Goal: Task Accomplishment & Management: Manage account settings

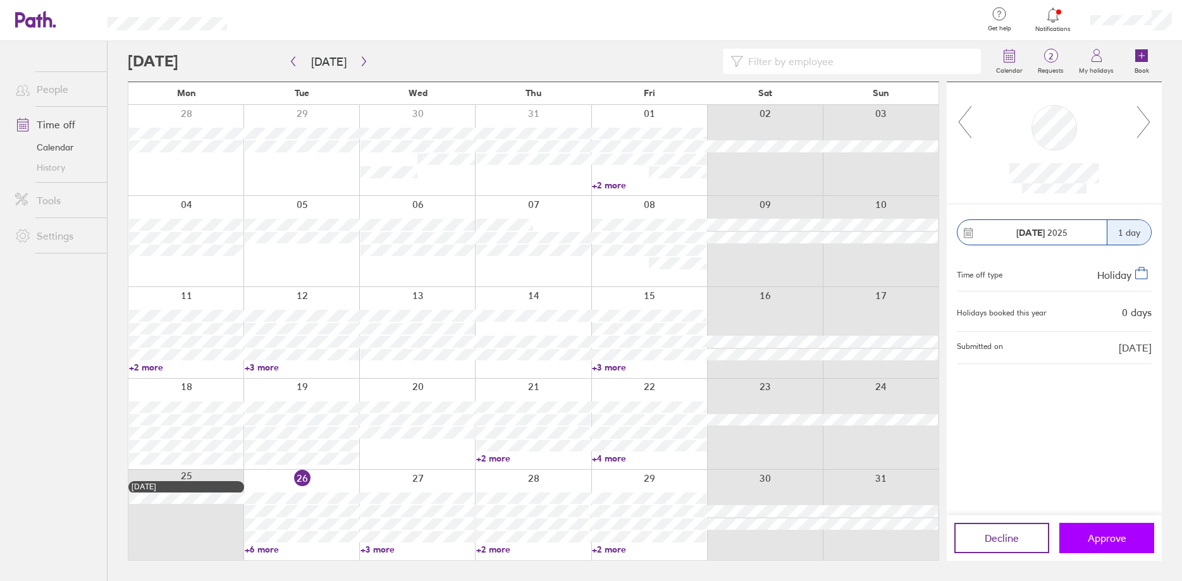
click at [1078, 533] on button "Approve" at bounding box center [1106, 538] width 95 height 30
click at [1111, 539] on span "Approve" at bounding box center [1107, 538] width 39 height 11
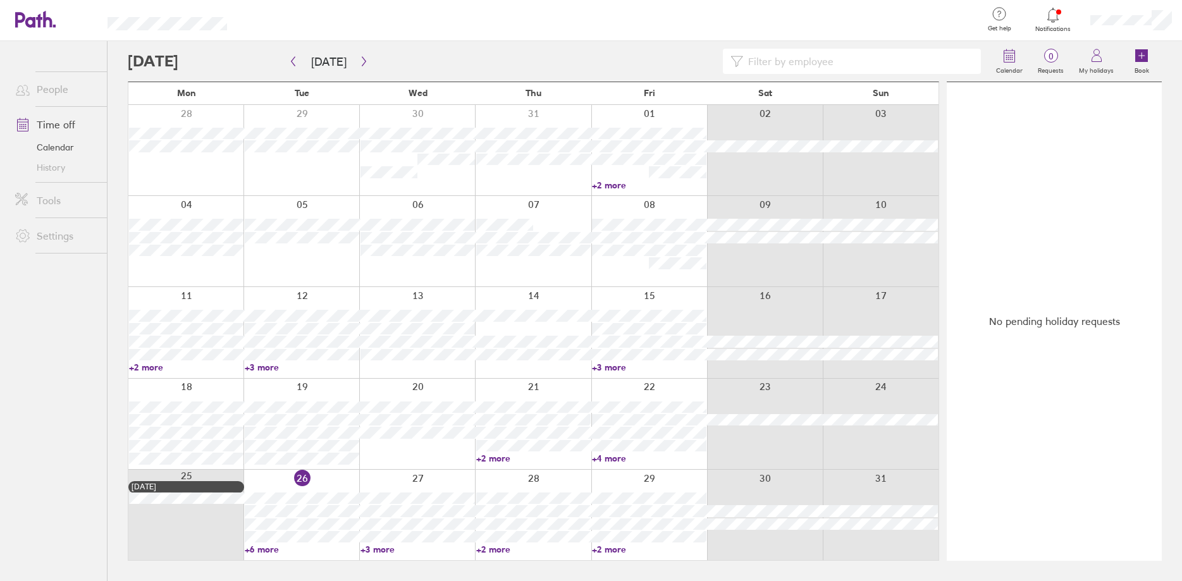
click at [1056, 11] on icon at bounding box center [1053, 15] width 15 height 15
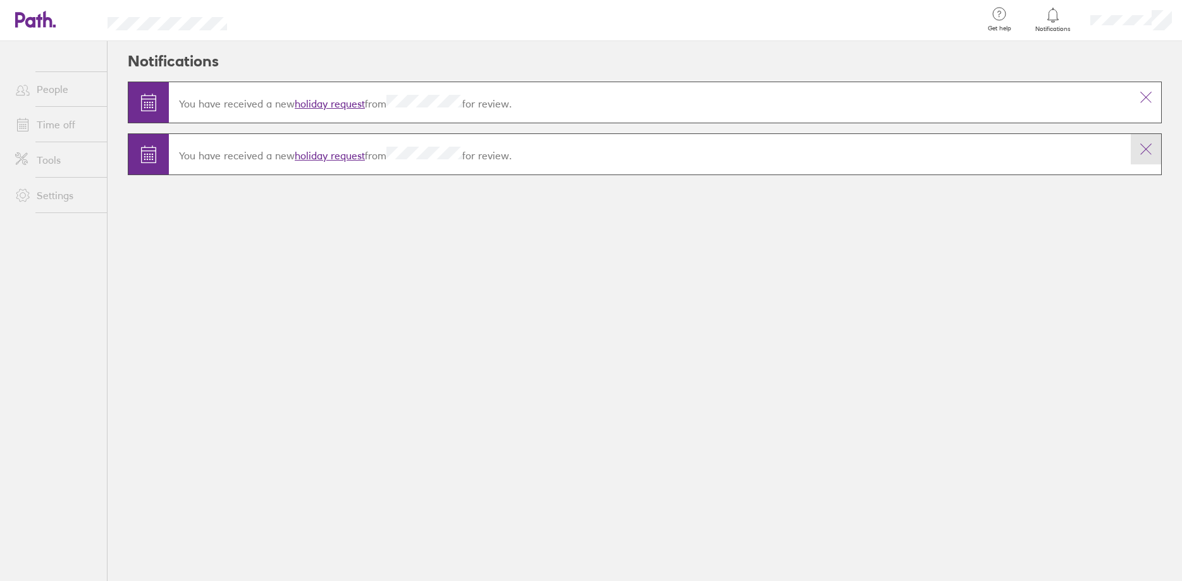
click at [1148, 142] on icon at bounding box center [1145, 149] width 15 height 15
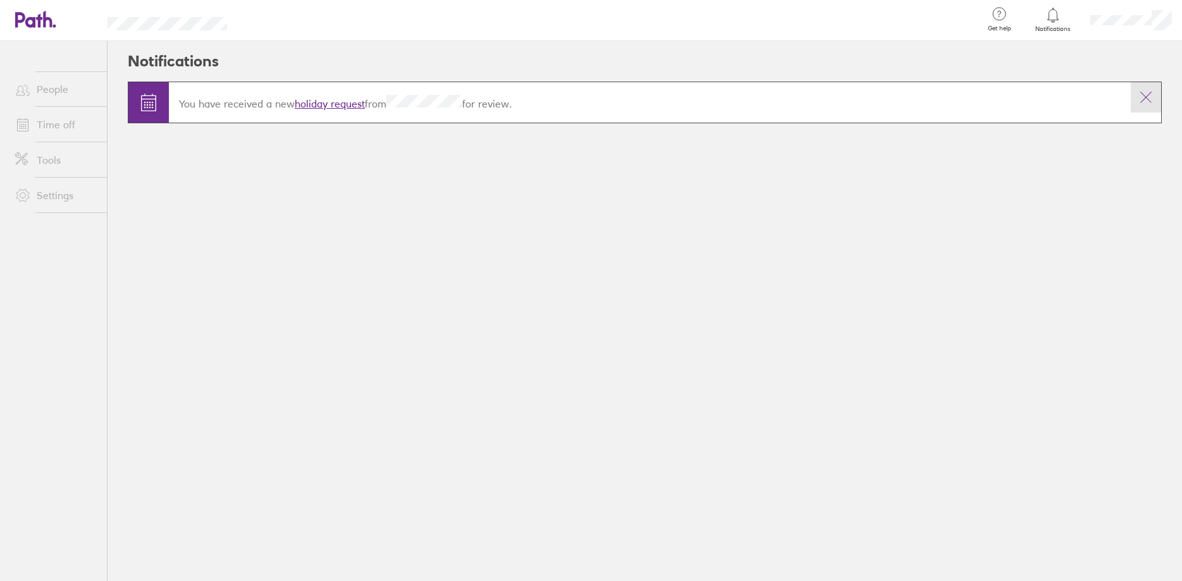
click at [1149, 101] on icon at bounding box center [1145, 97] width 15 height 15
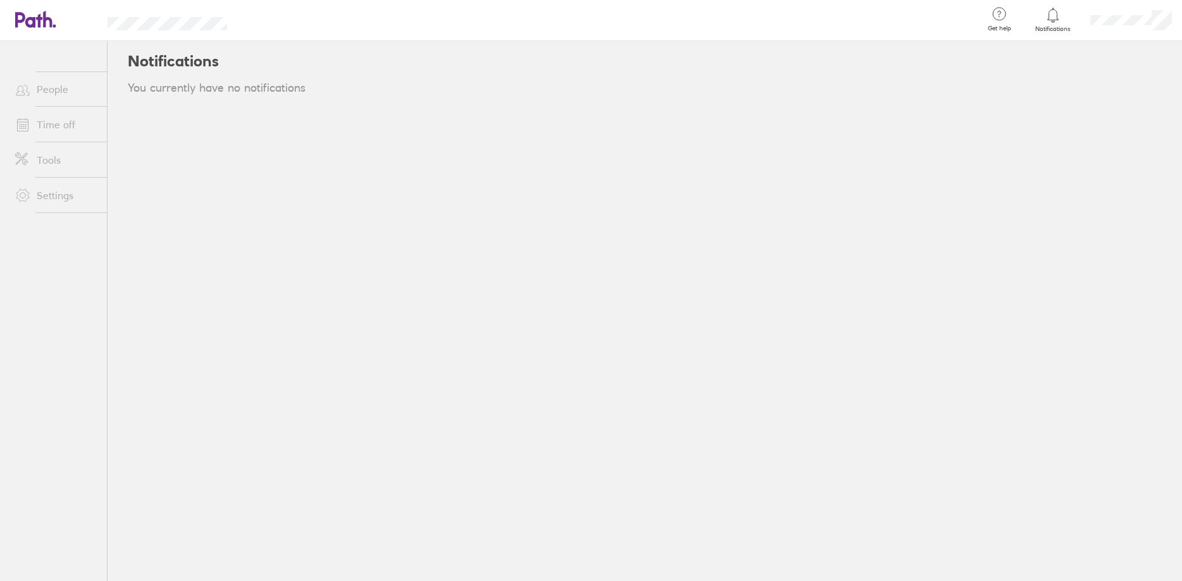
click at [49, 21] on icon at bounding box center [47, 19] width 9 height 16
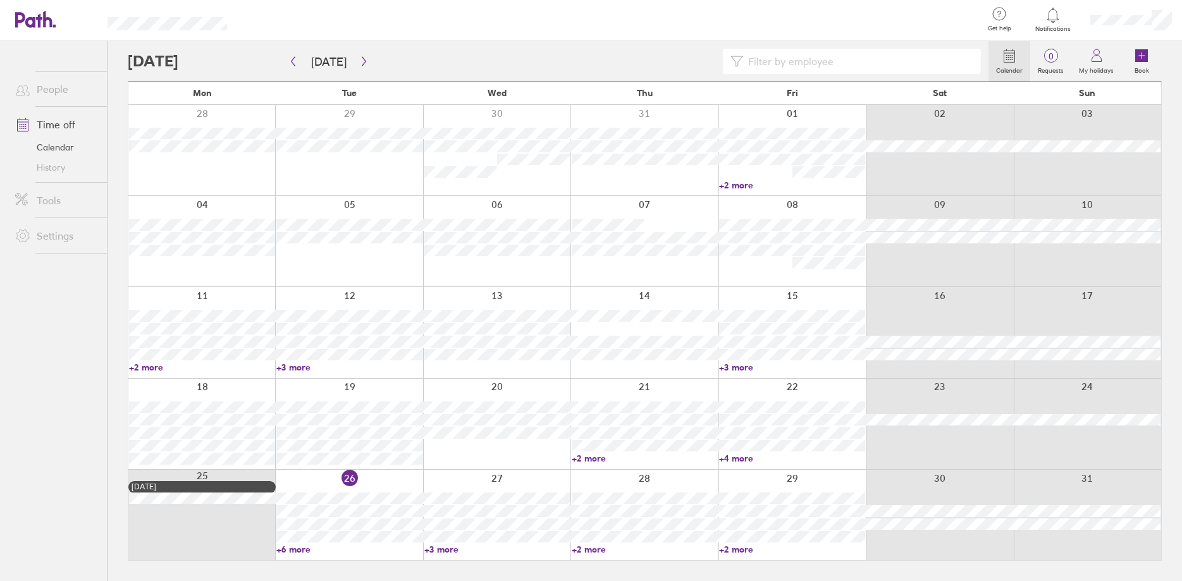
click at [303, 549] on link "+6 more" at bounding box center [349, 549] width 146 height 11
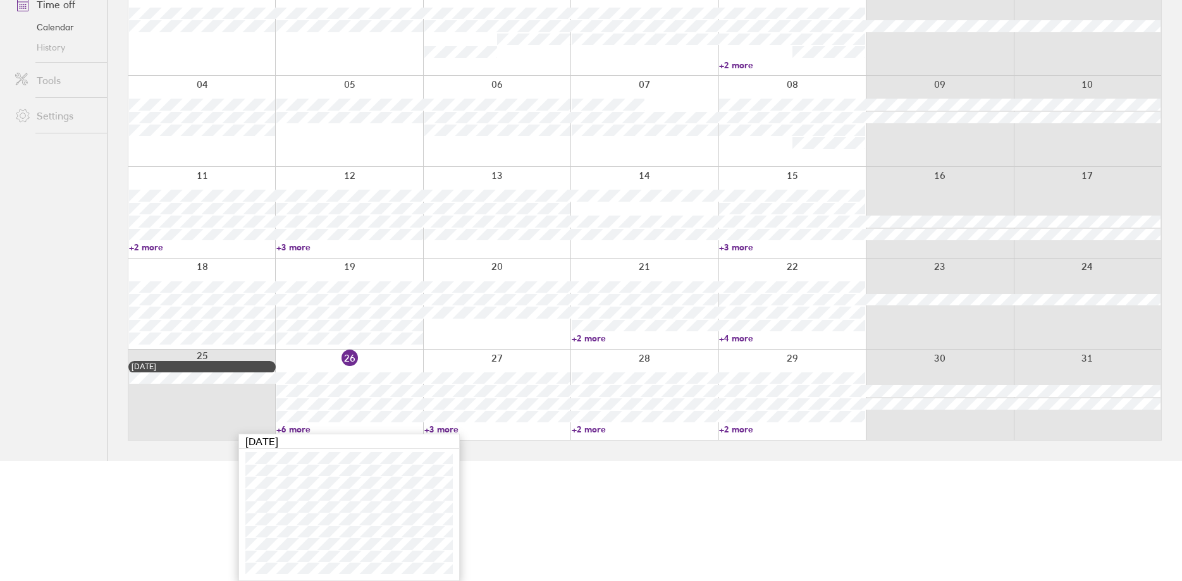
click at [448, 430] on link "+3 more" at bounding box center [497, 429] width 146 height 11
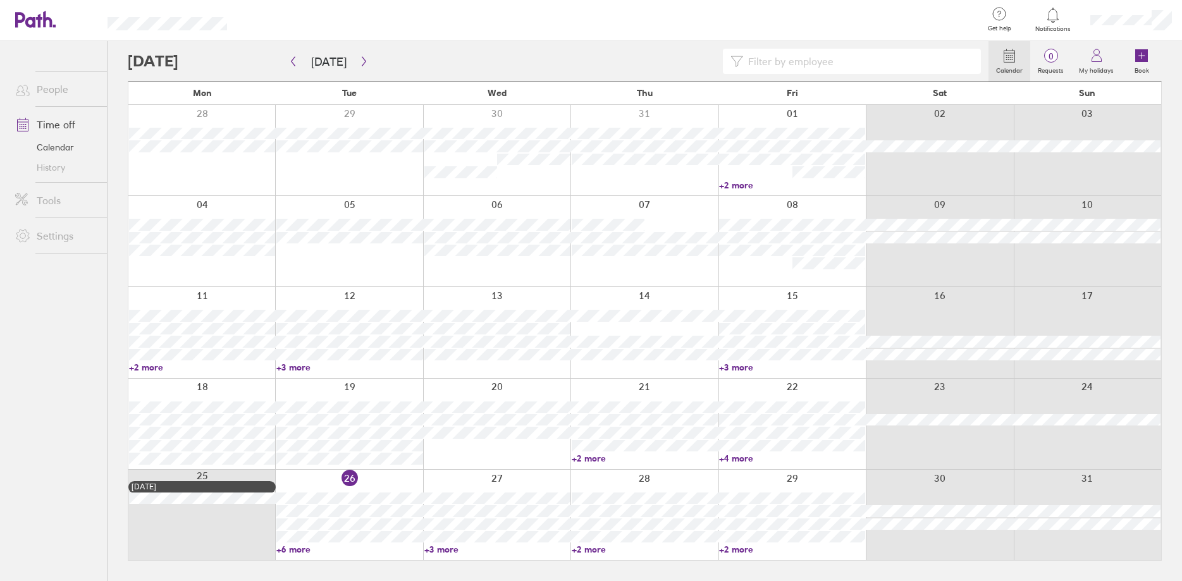
scroll to position [0, 0]
click at [444, 548] on link "+3 more" at bounding box center [497, 549] width 146 height 11
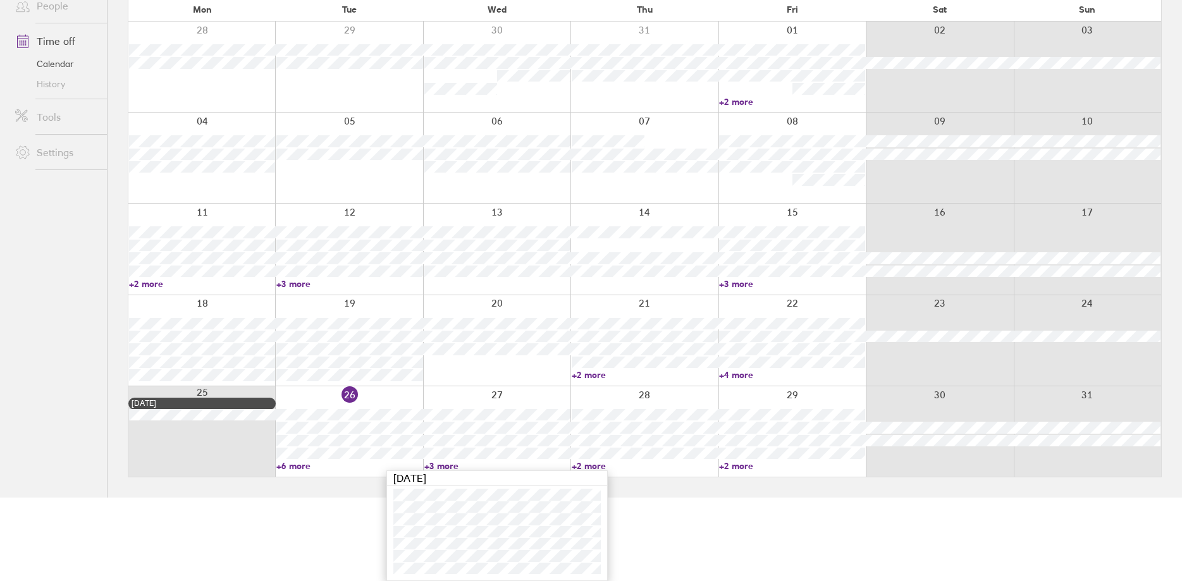
click at [590, 466] on link "+2 more" at bounding box center [645, 465] width 146 height 11
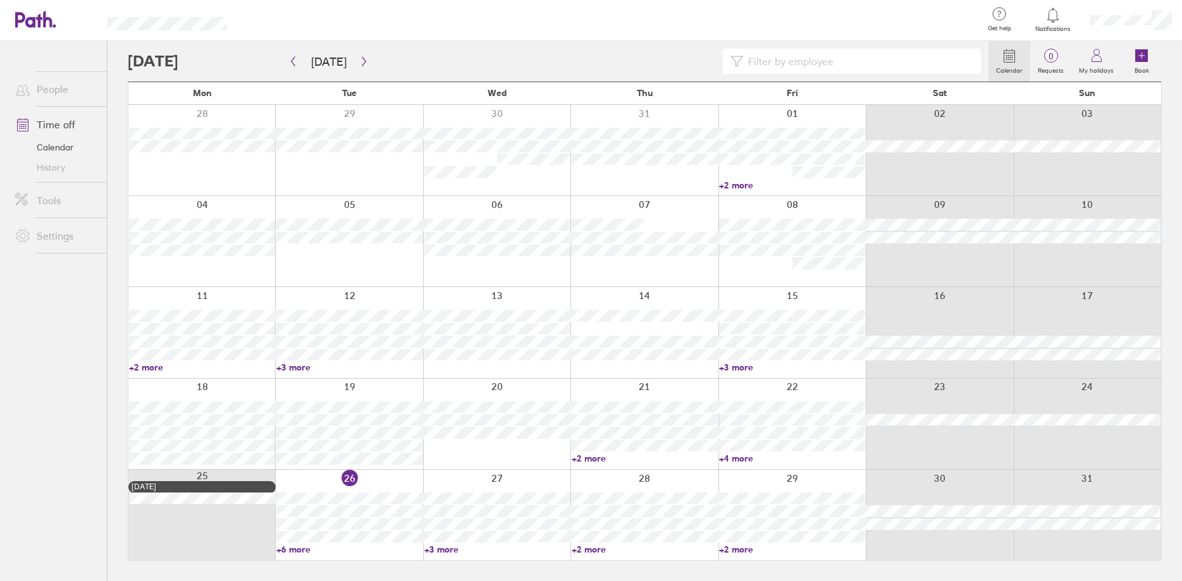
scroll to position [0, 0]
click at [601, 549] on link "+2 more" at bounding box center [645, 549] width 146 height 11
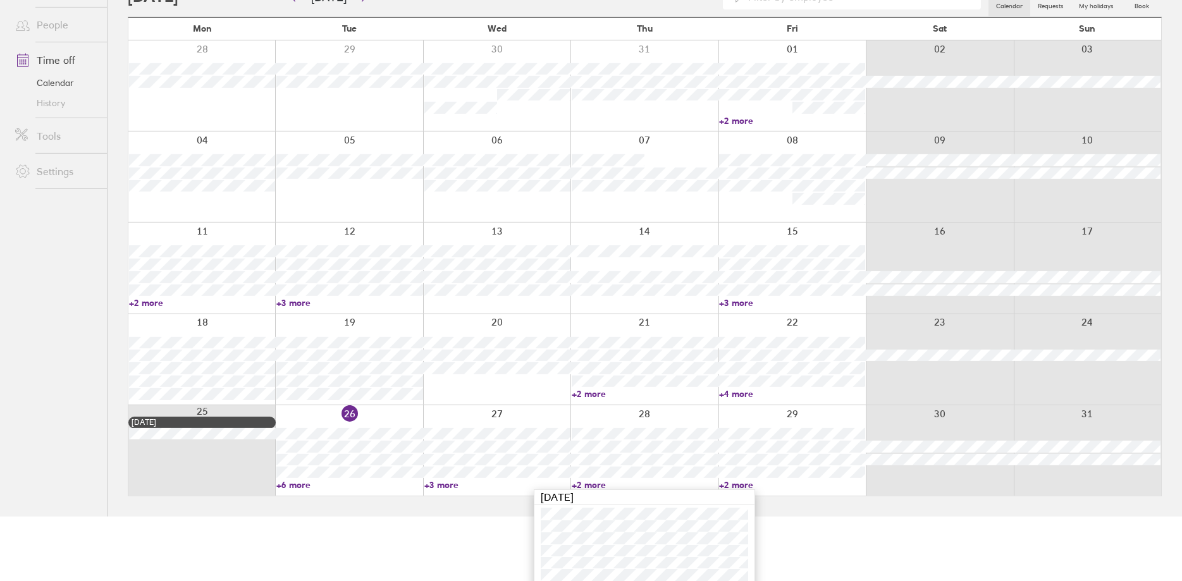
scroll to position [71, 0]
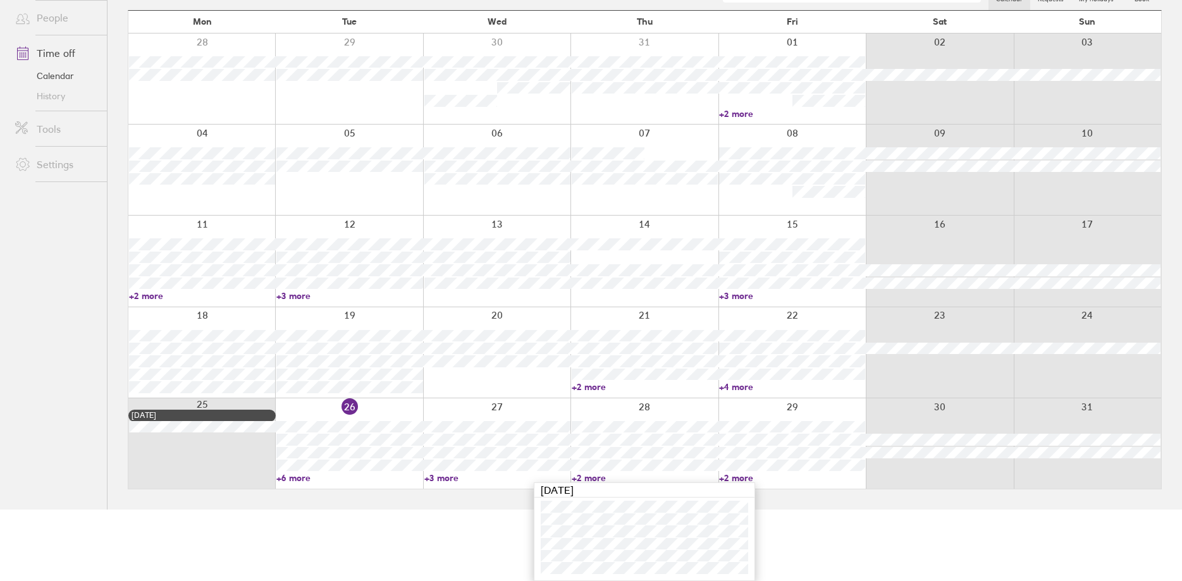
click at [741, 475] on link "+2 more" at bounding box center [792, 477] width 146 height 11
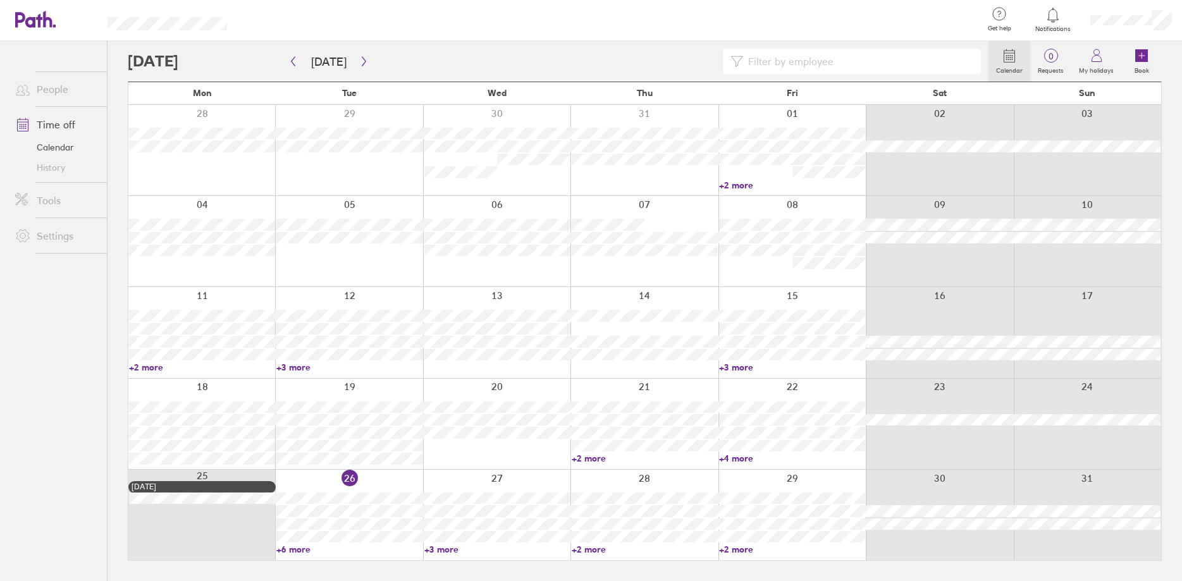
scroll to position [0, 0]
click at [737, 548] on link "+2 more" at bounding box center [792, 549] width 146 height 11
click at [364, 61] on icon "button" at bounding box center [363, 61] width 9 height 10
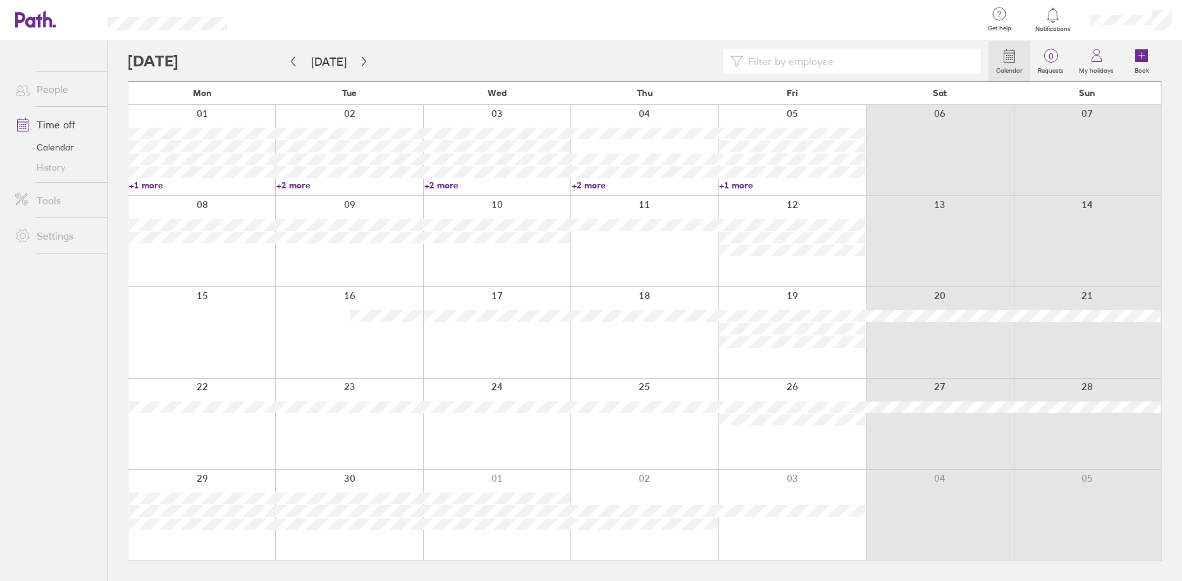
click at [152, 185] on link "+1 more" at bounding box center [202, 185] width 146 height 11
click at [311, 346] on div at bounding box center [348, 332] width 147 height 90
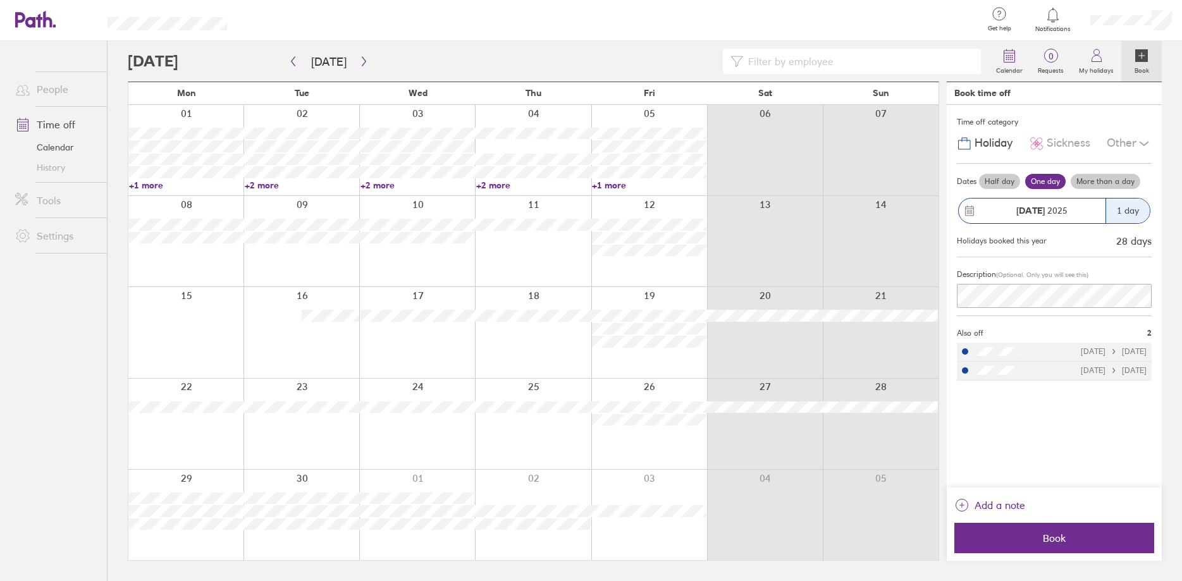
click at [273, 186] on link "+2 more" at bounding box center [302, 185] width 114 height 11
click at [376, 184] on link "+2 more" at bounding box center [418, 185] width 114 height 11
click at [491, 185] on link "+2 more" at bounding box center [533, 185] width 114 height 11
click at [496, 185] on link "+2 more" at bounding box center [533, 185] width 114 height 11
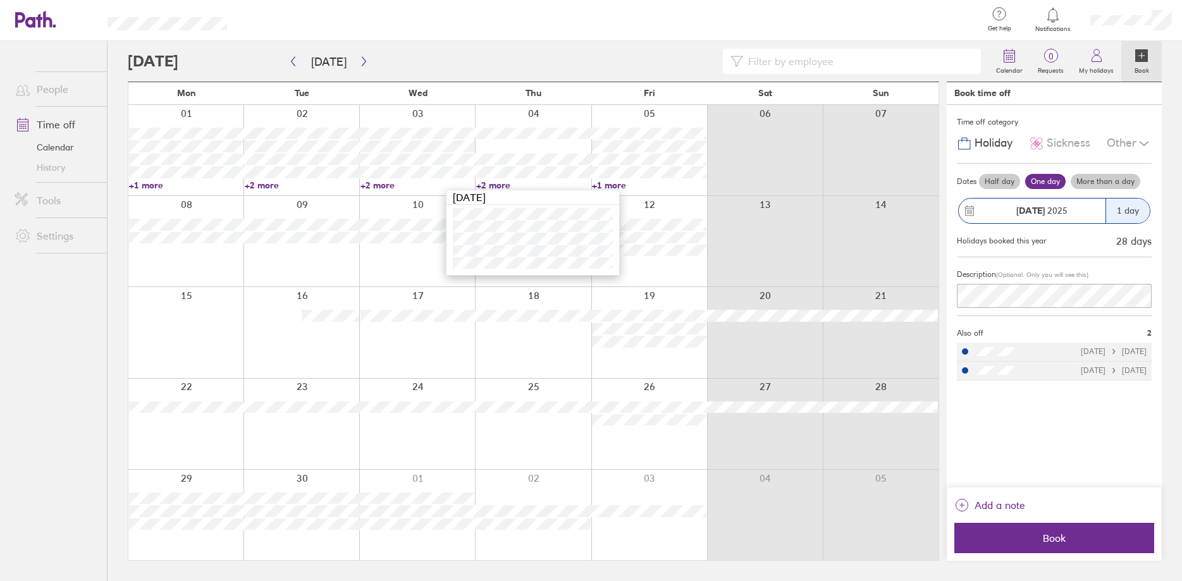
click at [603, 185] on link "+1 more" at bounding box center [649, 185] width 114 height 11
click at [610, 187] on link "+1 more" at bounding box center [649, 185] width 114 height 11
click at [537, 283] on div at bounding box center [533, 241] width 116 height 90
